Goal: Information Seeking & Learning: Learn about a topic

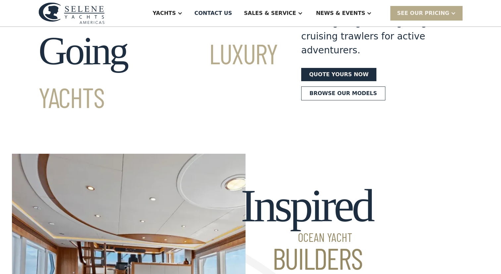
scroll to position [35, 0]
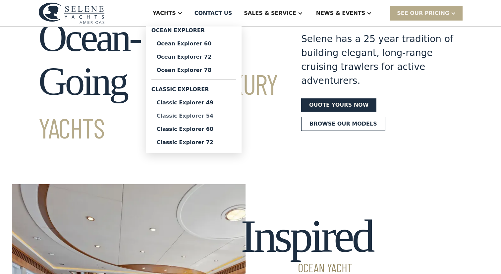
click at [197, 116] on div "Classic Explorer 54" at bounding box center [194, 115] width 74 height 5
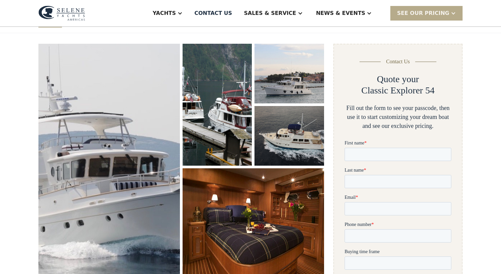
scroll to position [81, 0]
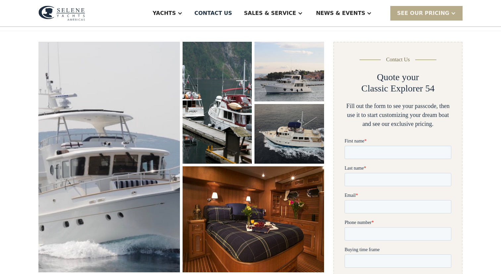
click at [125, 152] on img "open lightbox" at bounding box center [109, 157] width 144 height 234
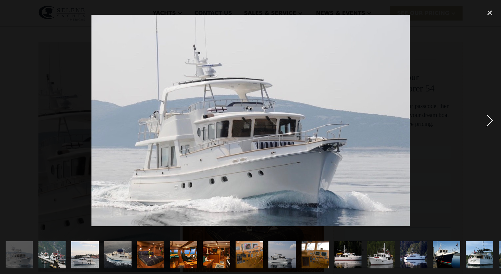
click at [490, 120] on div "next image" at bounding box center [490, 121] width 23 height 230
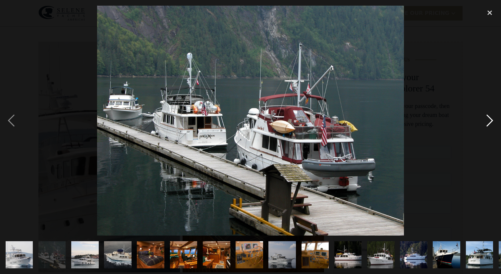
click at [490, 120] on div "next image" at bounding box center [490, 121] width 23 height 230
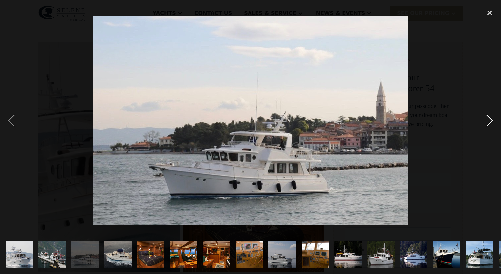
click at [490, 120] on div "next image" at bounding box center [490, 121] width 23 height 230
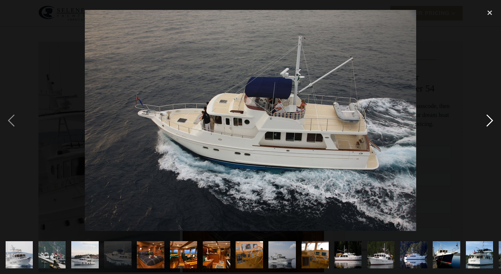
click at [490, 121] on div "next image" at bounding box center [490, 121] width 23 height 230
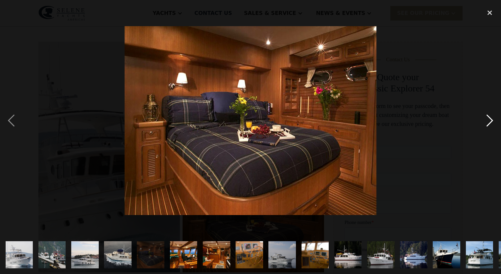
click at [490, 121] on div "next image" at bounding box center [490, 121] width 23 height 230
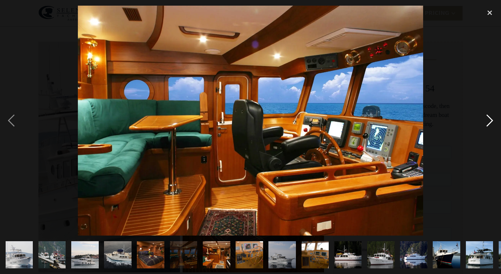
click at [490, 121] on div "next image" at bounding box center [490, 121] width 23 height 230
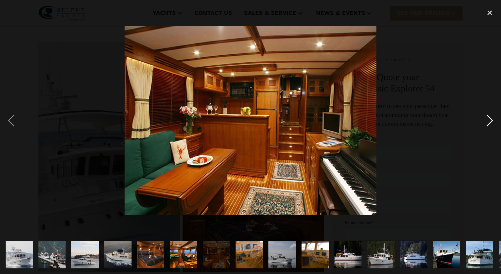
click at [490, 121] on div "next image" at bounding box center [490, 121] width 23 height 230
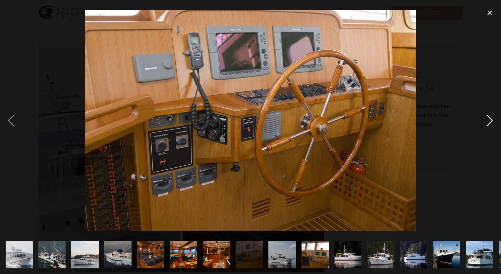
click at [490, 121] on div "next image" at bounding box center [490, 121] width 23 height 230
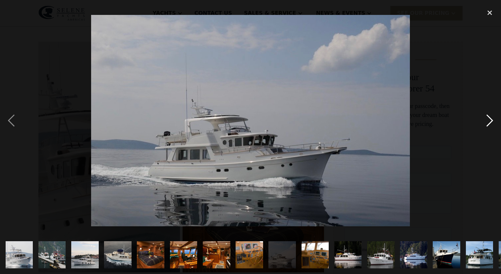
click at [480, 114] on div "next image" at bounding box center [490, 121] width 23 height 230
